Goal: Task Accomplishment & Management: Manage account settings

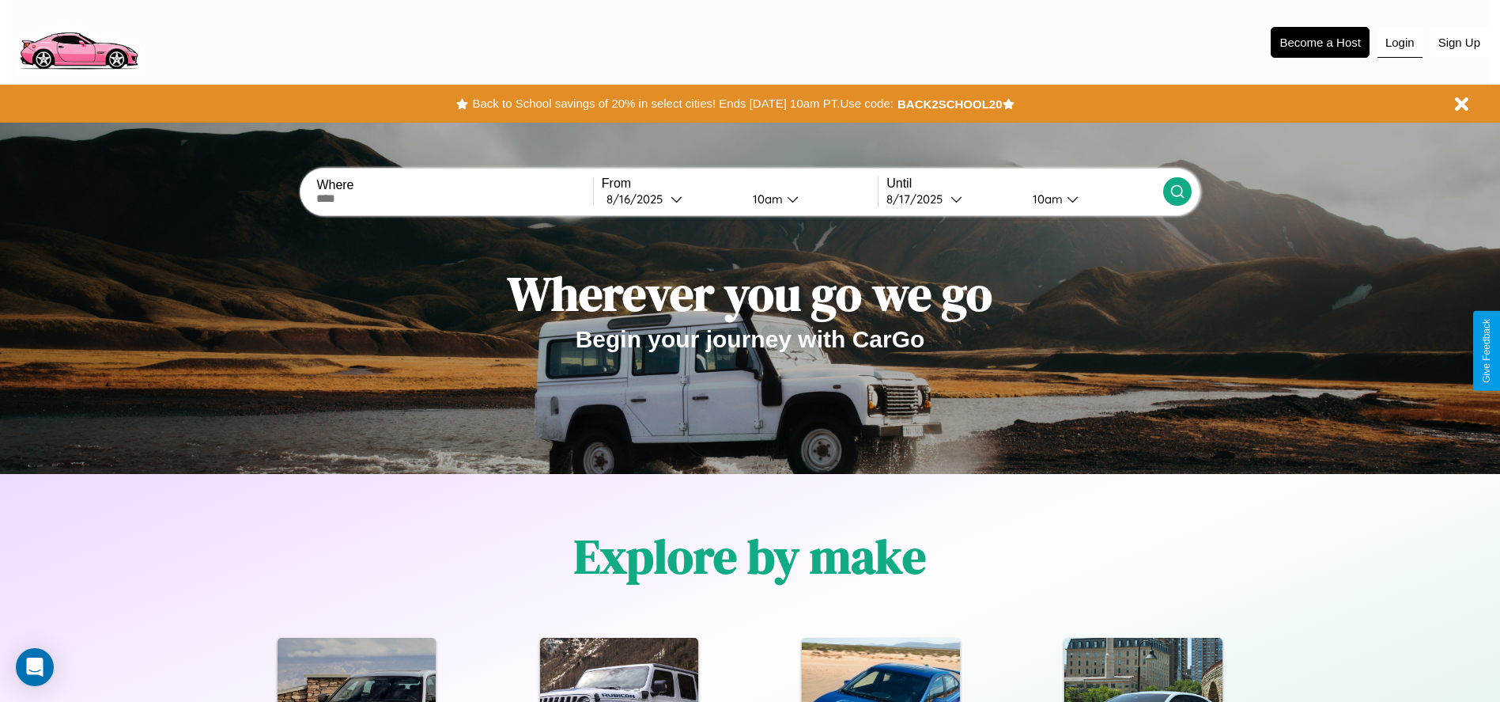
click at [1400, 42] on button "Login" at bounding box center [1400, 43] width 45 height 30
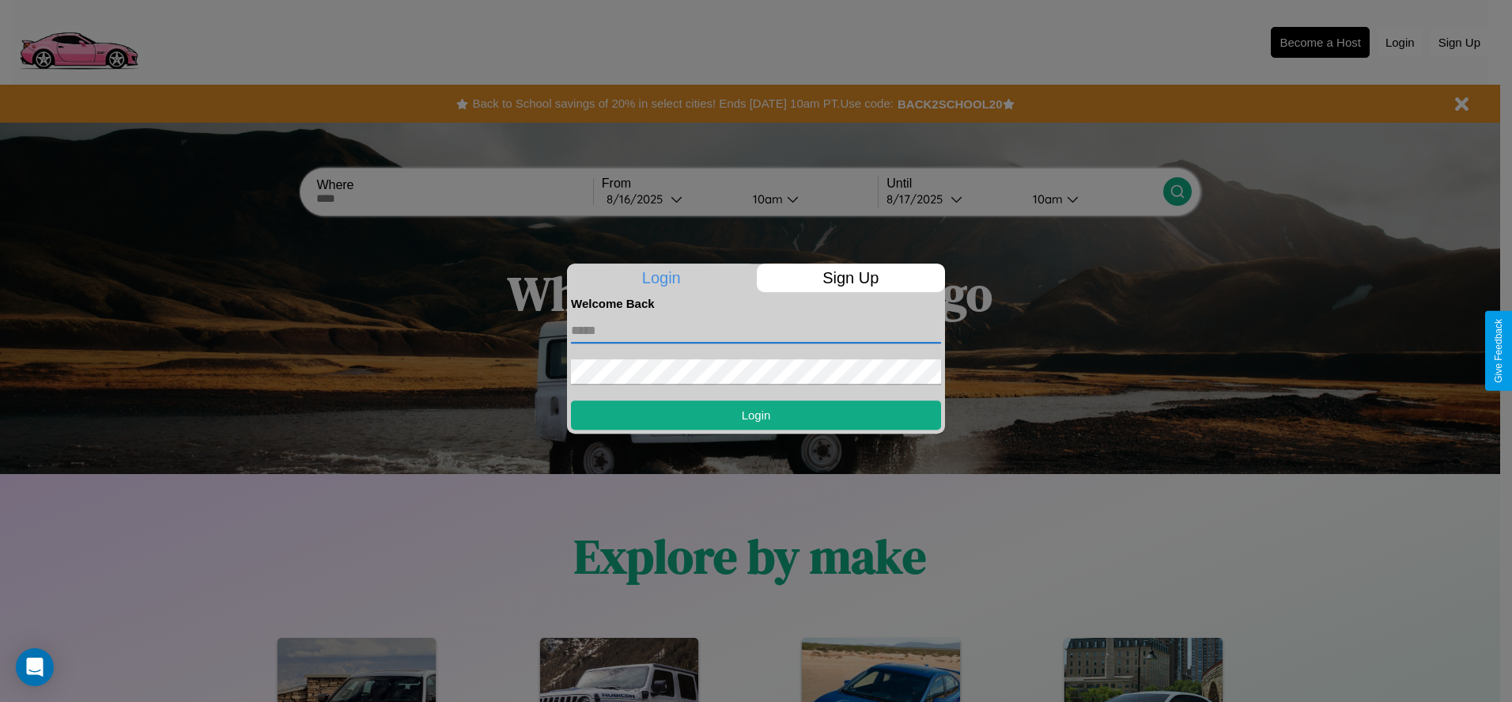
click at [756, 330] on input "text" at bounding box center [756, 330] width 370 height 25
type input "**********"
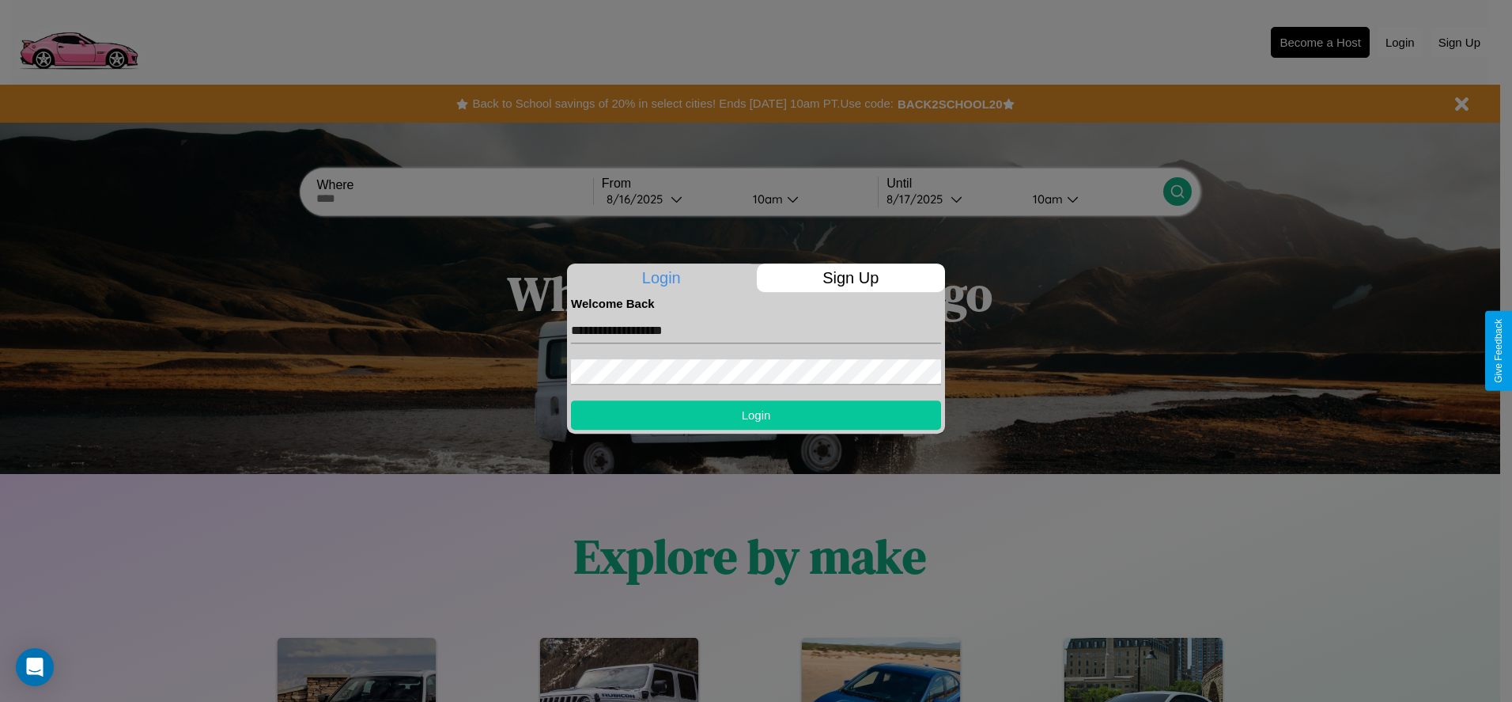
click at [756, 414] on button "Login" at bounding box center [756, 414] width 370 height 29
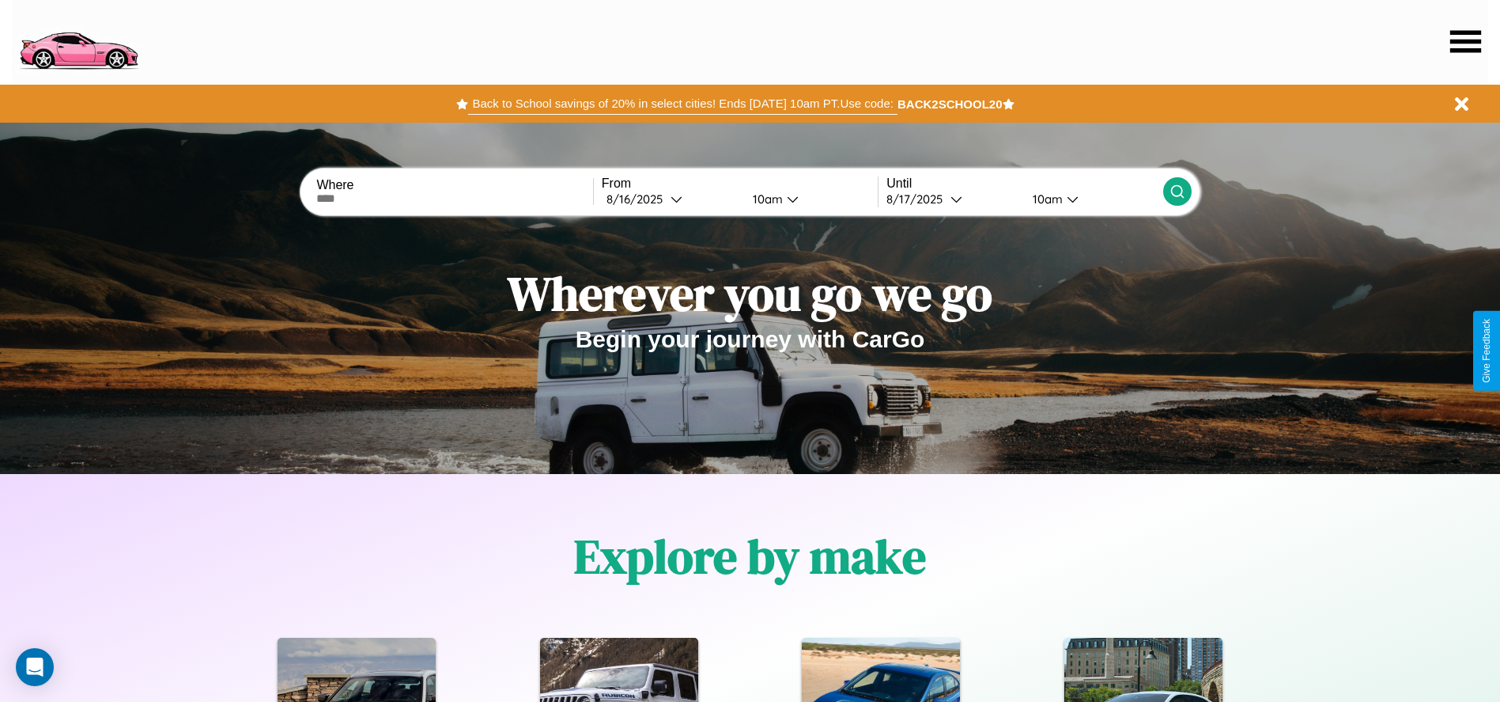
click at [683, 104] on button "Back to School savings of 20% in select cities! Ends [DATE] 10am PT. Use code:" at bounding box center [682, 104] width 429 height 22
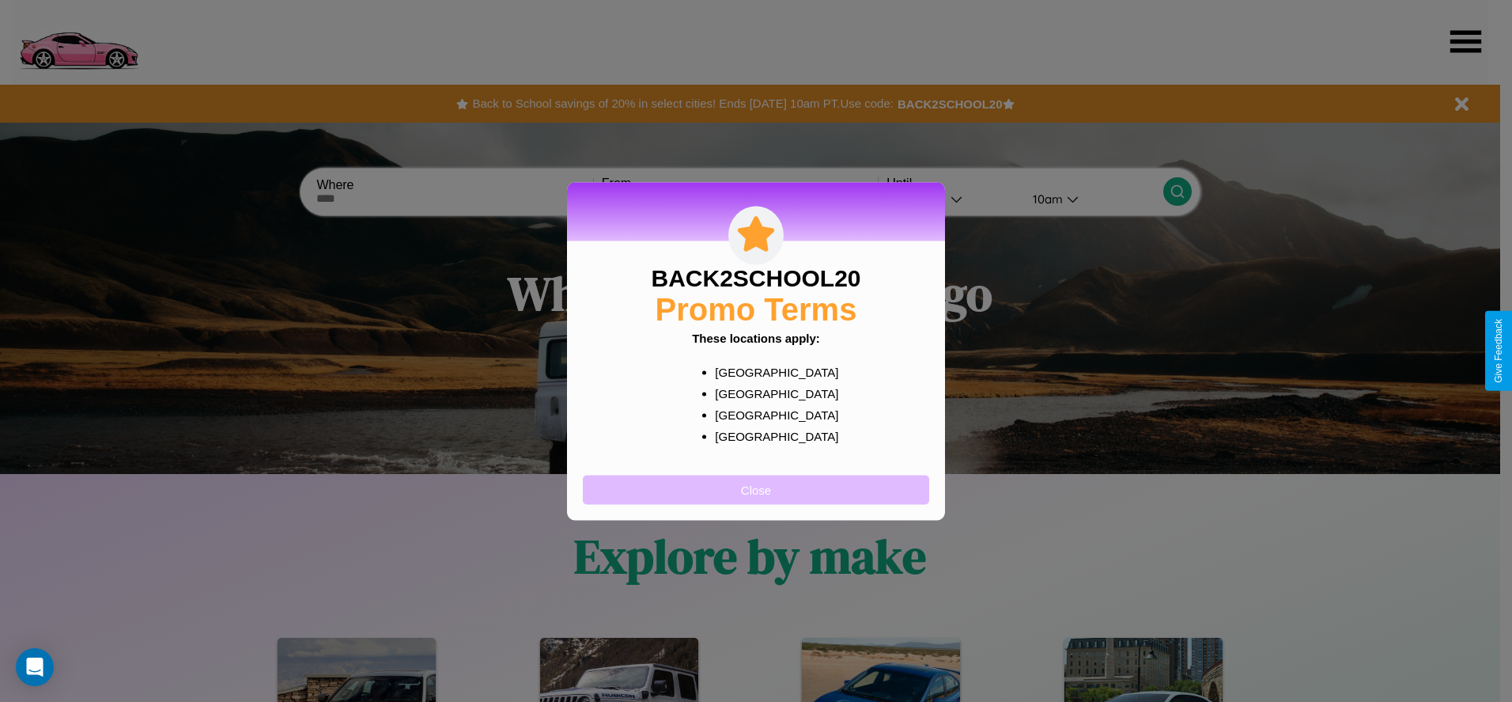
click at [756, 489] on button "Close" at bounding box center [756, 489] width 346 height 29
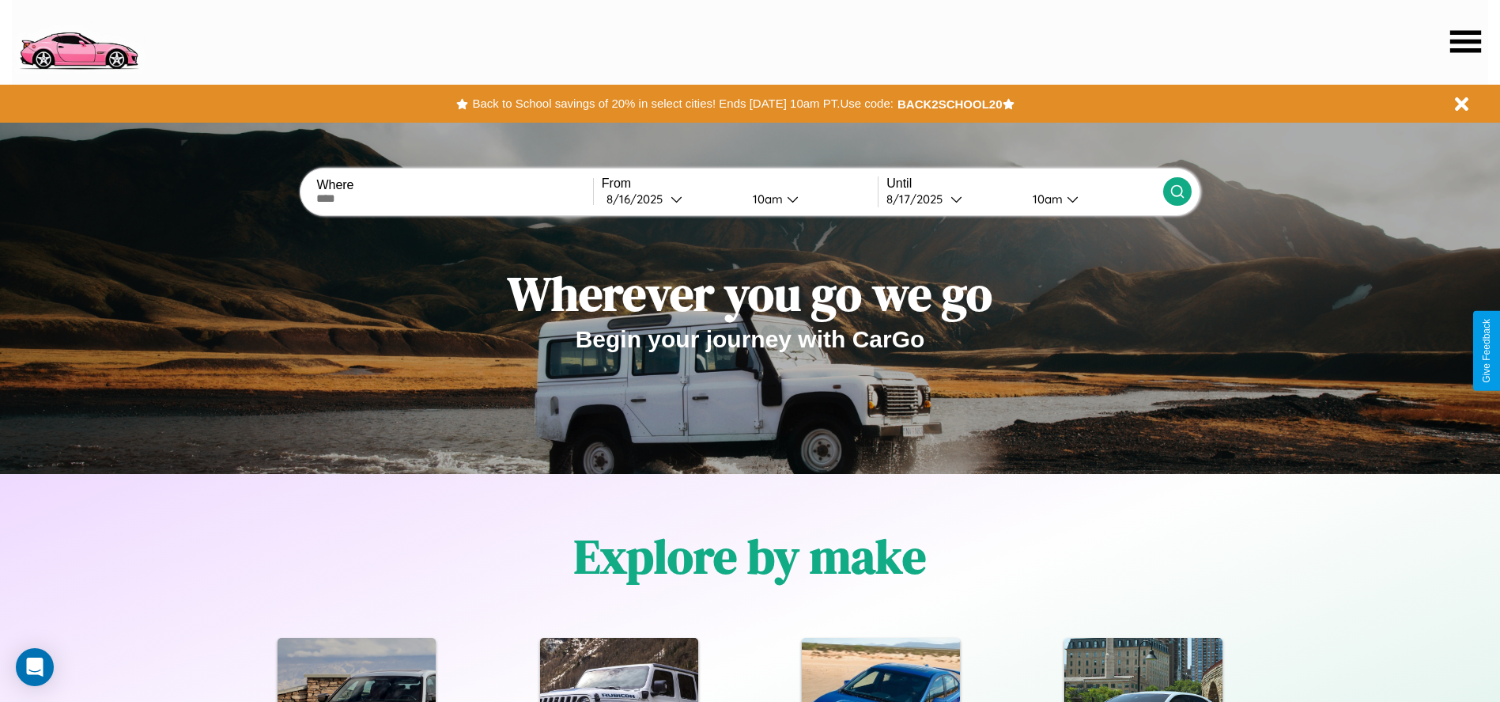
click at [1466, 41] on icon at bounding box center [1466, 41] width 31 height 22
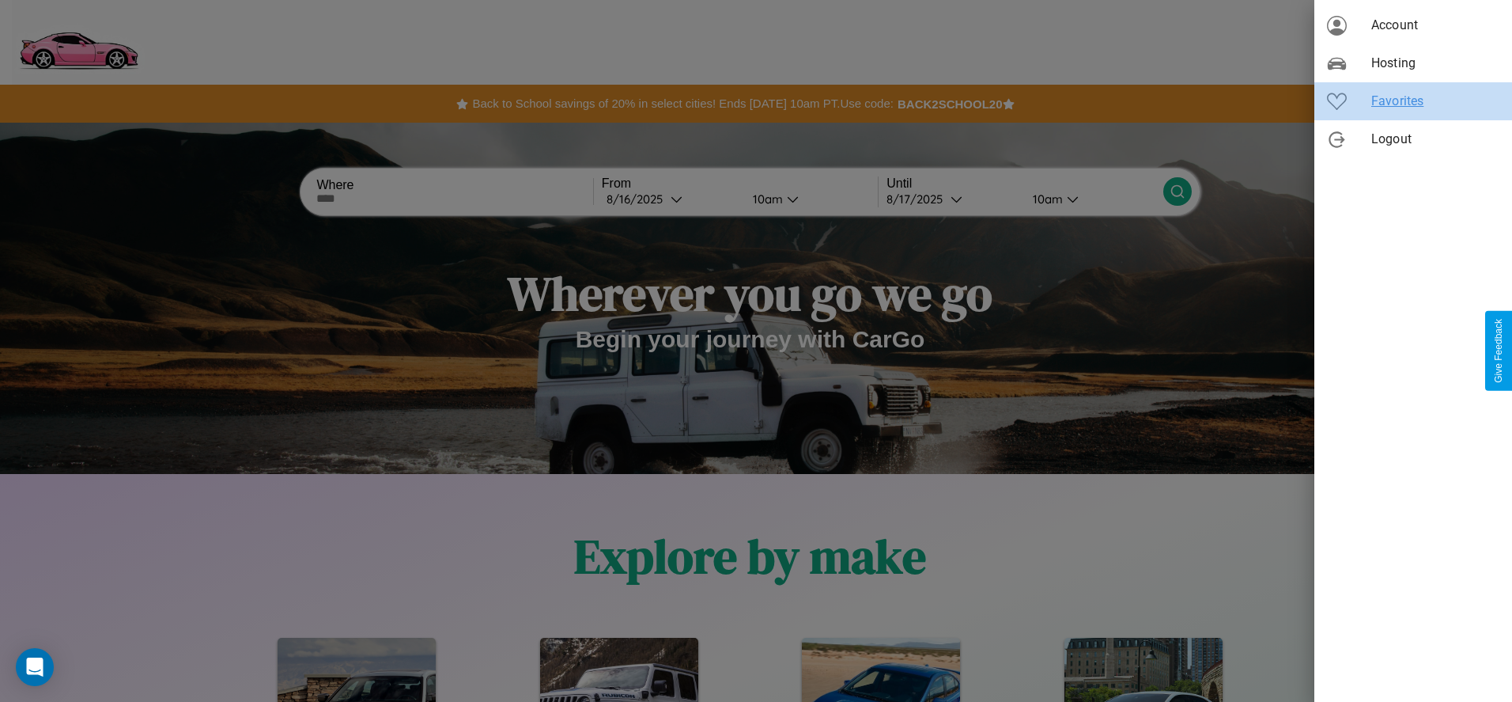
click at [1413, 101] on span "Favorites" at bounding box center [1435, 101] width 128 height 19
